Goal: Find contact information: Find contact information

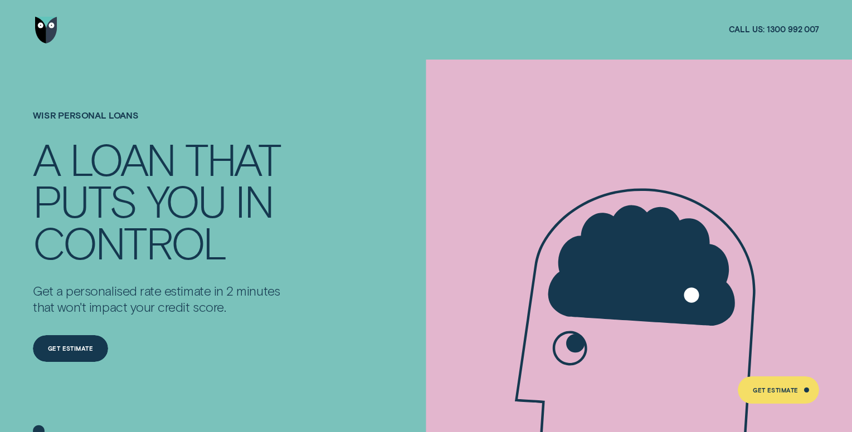
click at [43, 28] on img "Go to home page" at bounding box center [46, 30] width 22 height 27
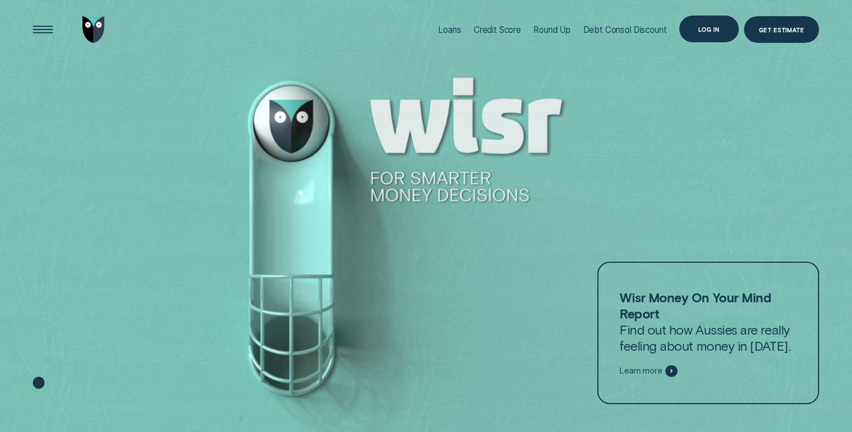
click at [704, 28] on div "Log in" at bounding box center [709, 29] width 22 height 5
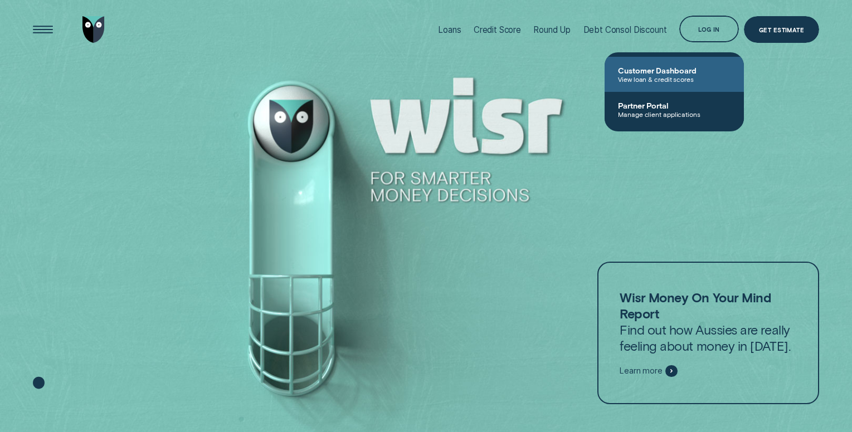
click at [667, 68] on span "Customer Dashboard" at bounding box center [674, 70] width 113 height 9
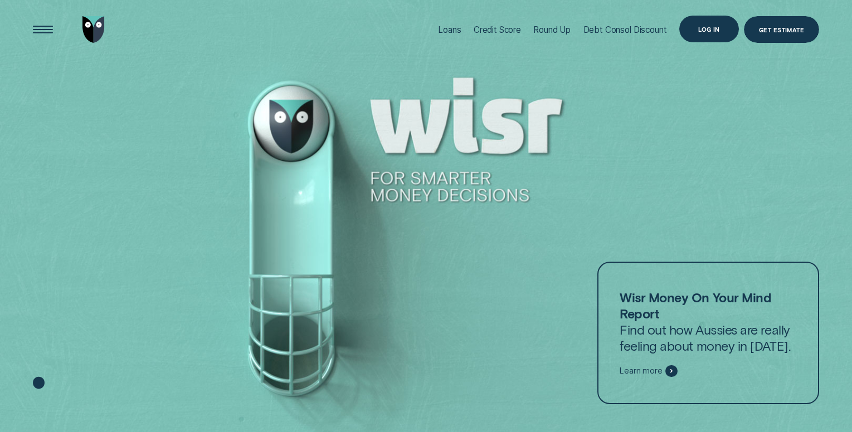
click at [702, 29] on div "Log in" at bounding box center [709, 29] width 22 height 5
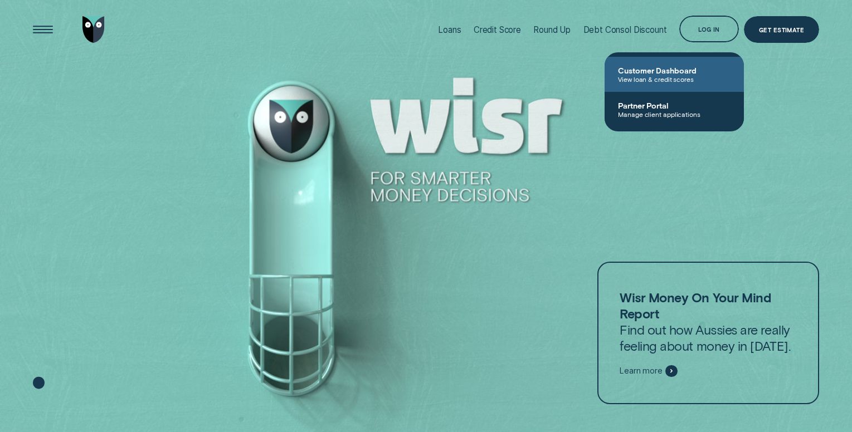
click at [642, 72] on span "Customer Dashboard" at bounding box center [674, 70] width 113 height 9
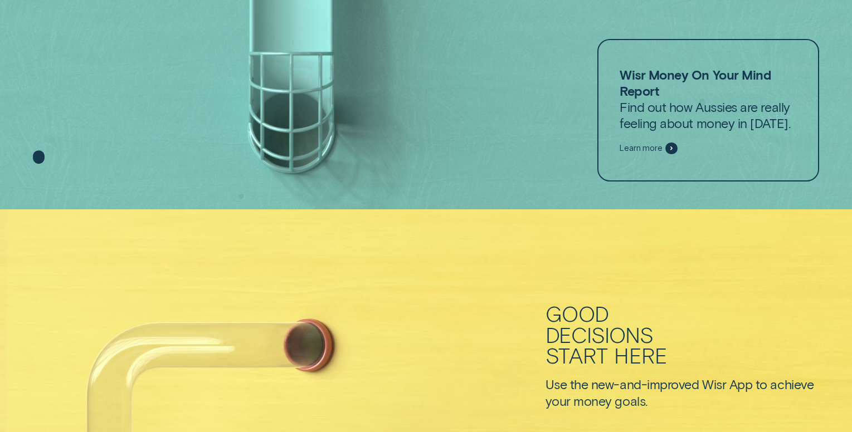
scroll to position [111, 0]
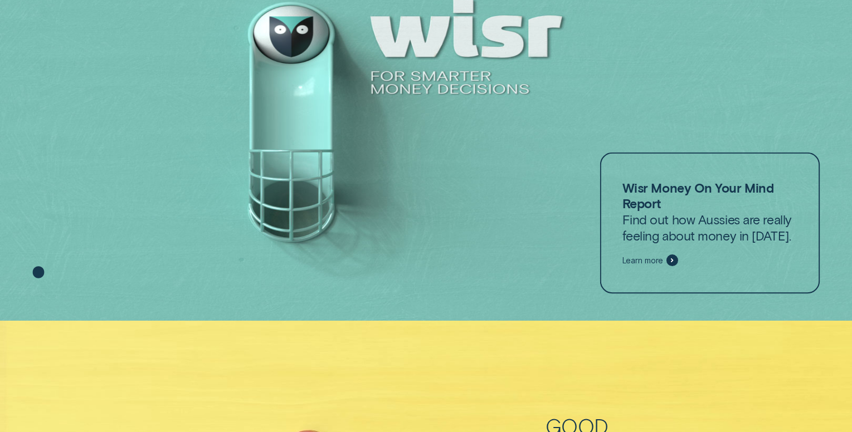
scroll to position [111, 0]
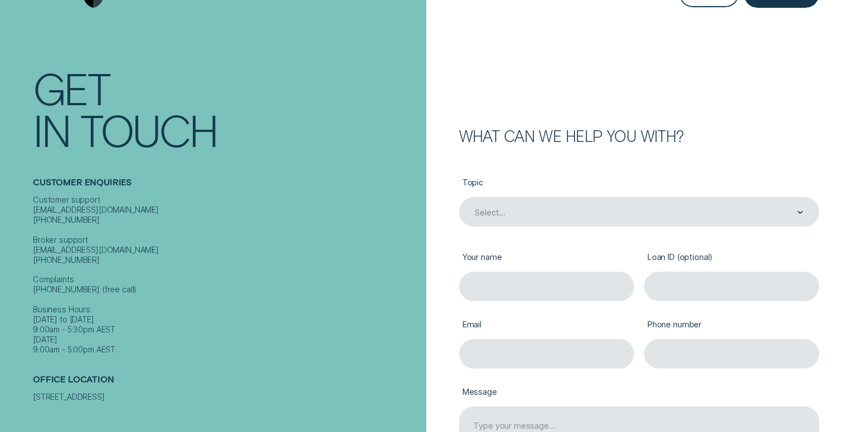
scroll to position [56, 0]
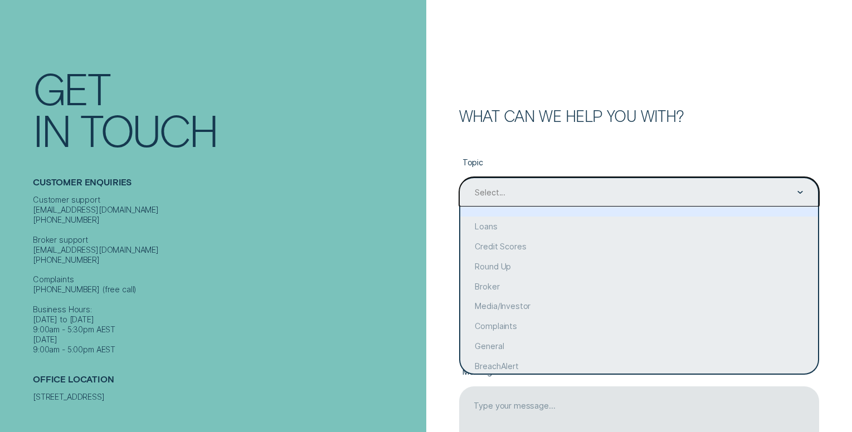
click at [799, 192] on icon "Contact form" at bounding box center [800, 192] width 6 height 3
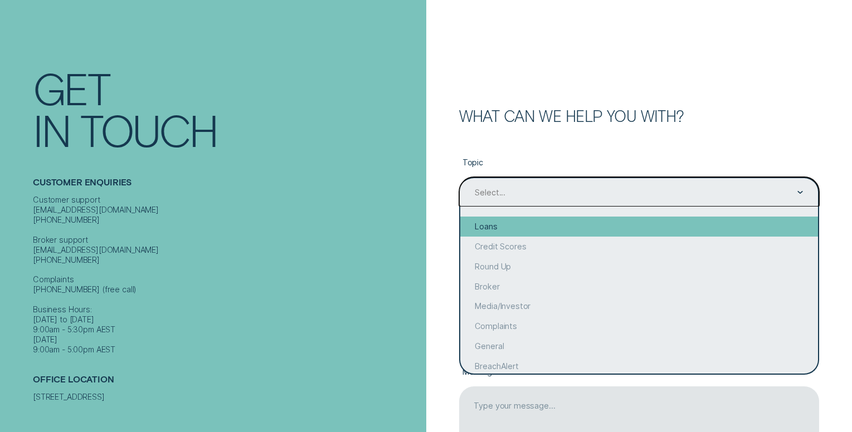
click at [498, 225] on div "Loans" at bounding box center [639, 227] width 358 height 20
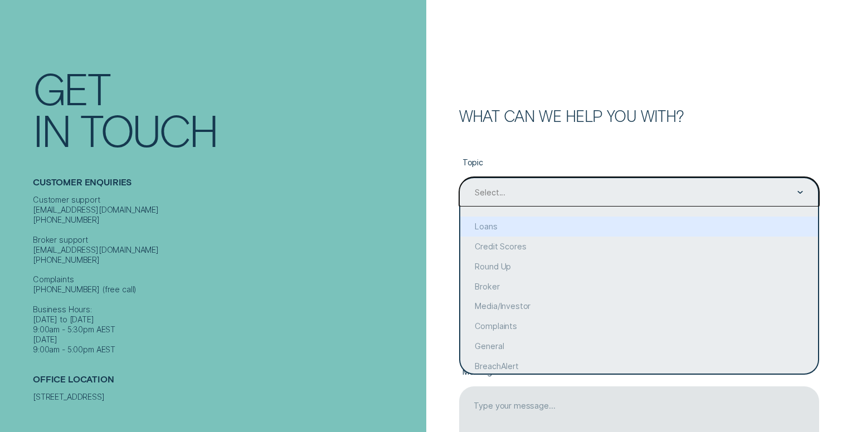
type input "Loans"
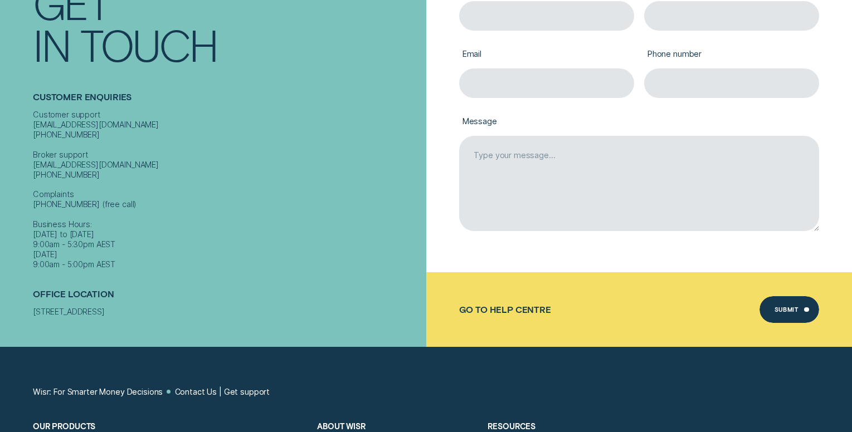
scroll to position [334, 0]
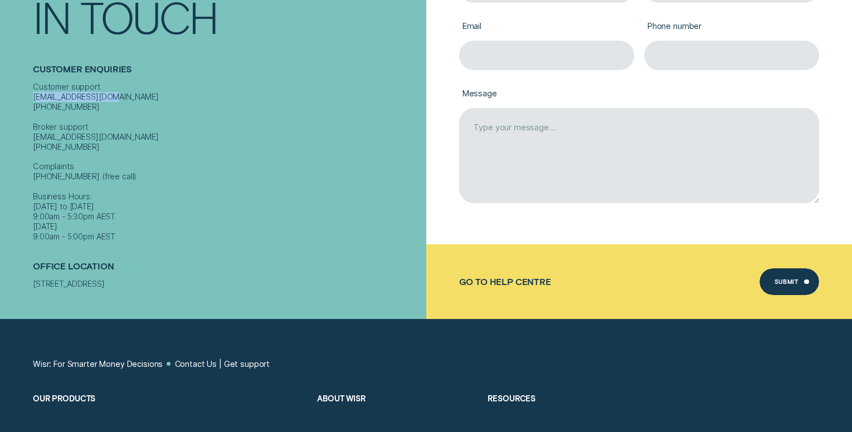
drag, startPoint x: 122, startPoint y: 87, endPoint x: 30, endPoint y: 90, distance: 92.5
click at [30, 90] on div "Contact Get In Touch Customer Enquiries Customer support [EMAIL_ADDRESS][DOMAIN…" at bounding box center [213, 103] width 426 height 432
copy div "[EMAIL_ADDRESS][DOMAIN_NAME]"
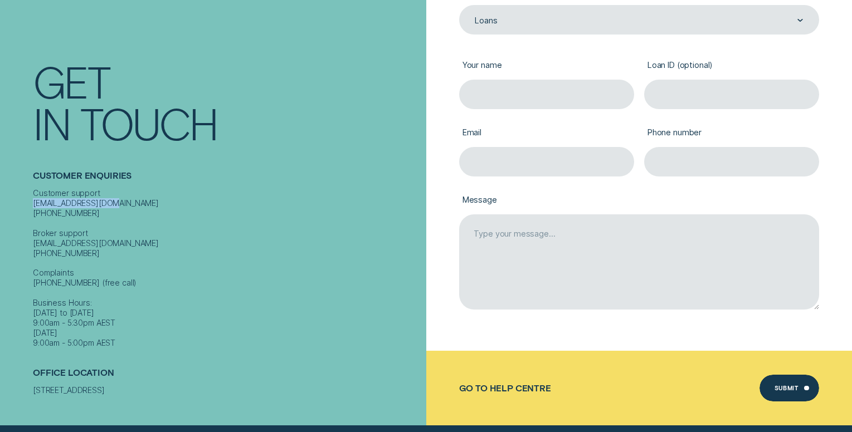
scroll to position [223, 0]
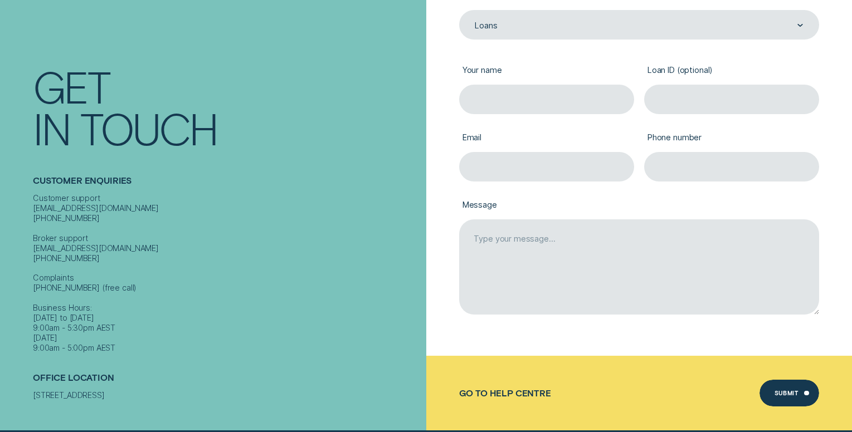
click at [357, 156] on div "Customer Enquiries Customer support [EMAIL_ADDRESS][DOMAIN_NAME] [PHONE_NUMBER]…" at bounding box center [227, 254] width 388 height 197
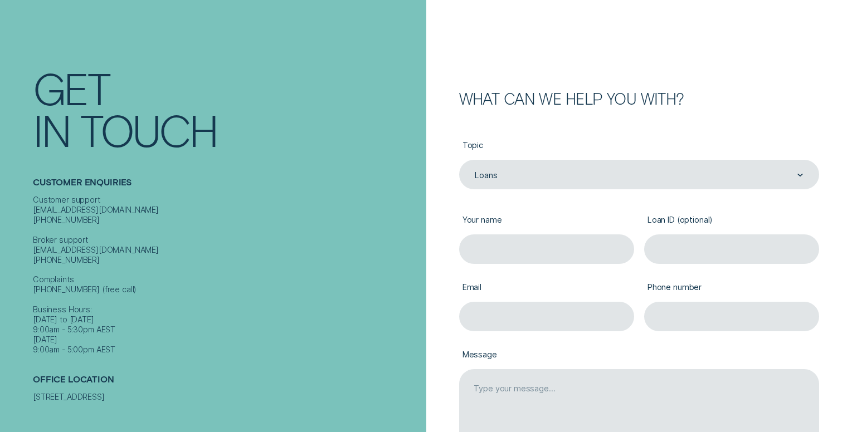
scroll to position [0, 0]
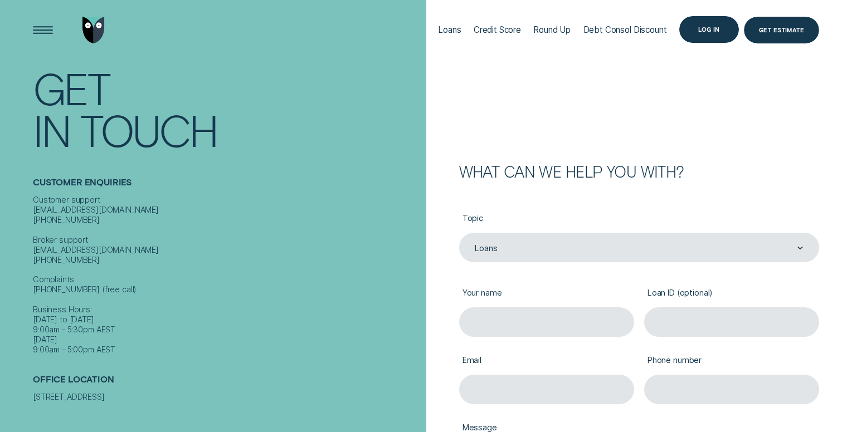
click at [705, 28] on div "Log in" at bounding box center [709, 29] width 22 height 5
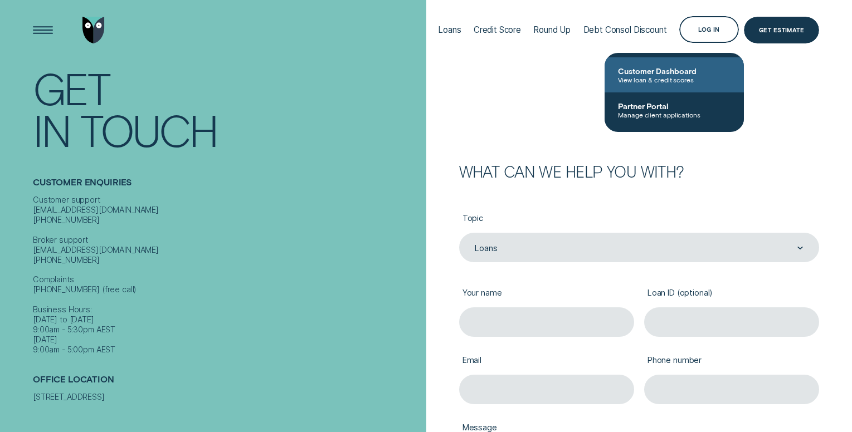
click at [636, 76] on span "View loan & credit scores" at bounding box center [674, 80] width 113 height 8
